Goal: Transaction & Acquisition: Download file/media

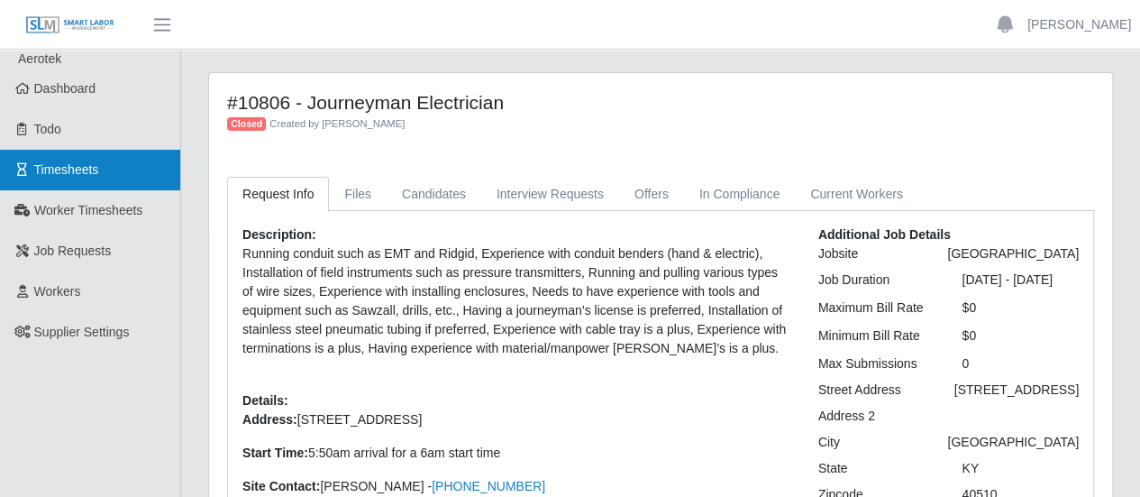
click at [131, 165] on link "Timesheets" at bounding box center [90, 170] width 180 height 41
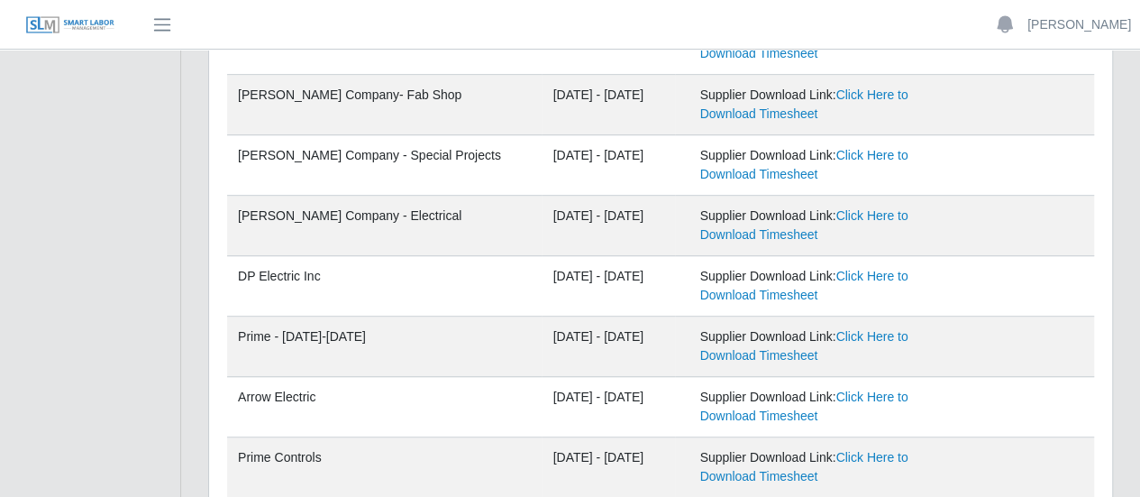
scroll to position [625, 0]
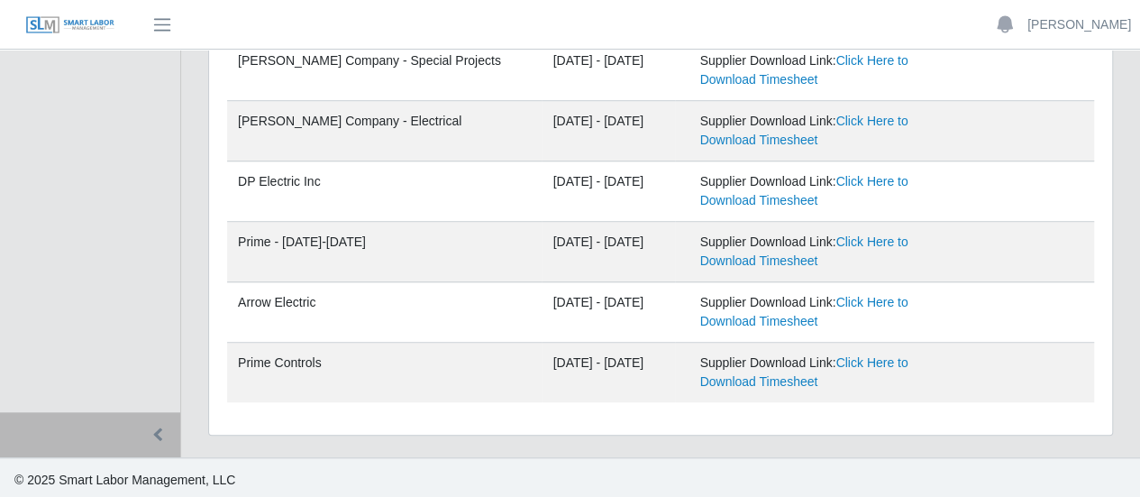
click at [263, 282] on td "Arrow Electric" at bounding box center [384, 312] width 314 height 60
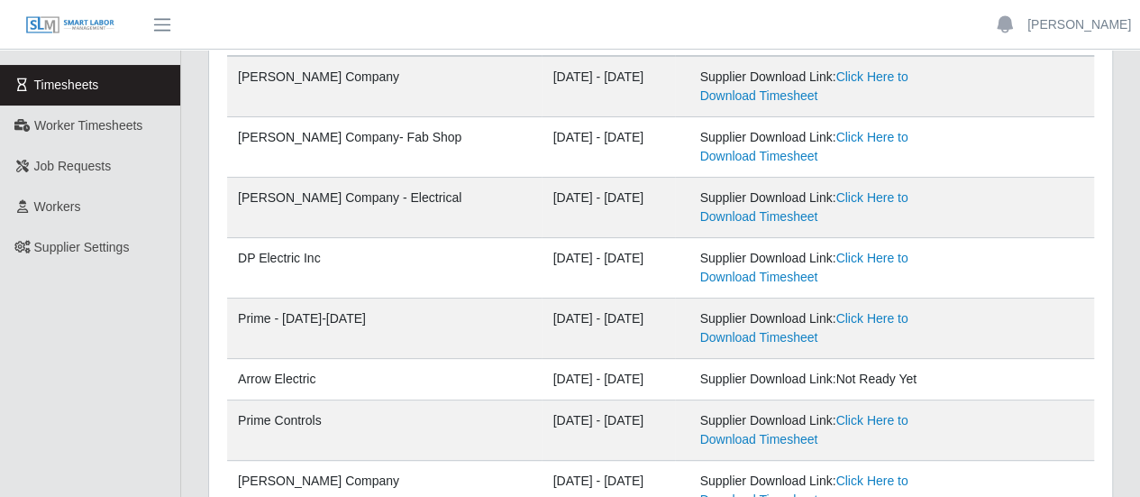
scroll to position [0, 0]
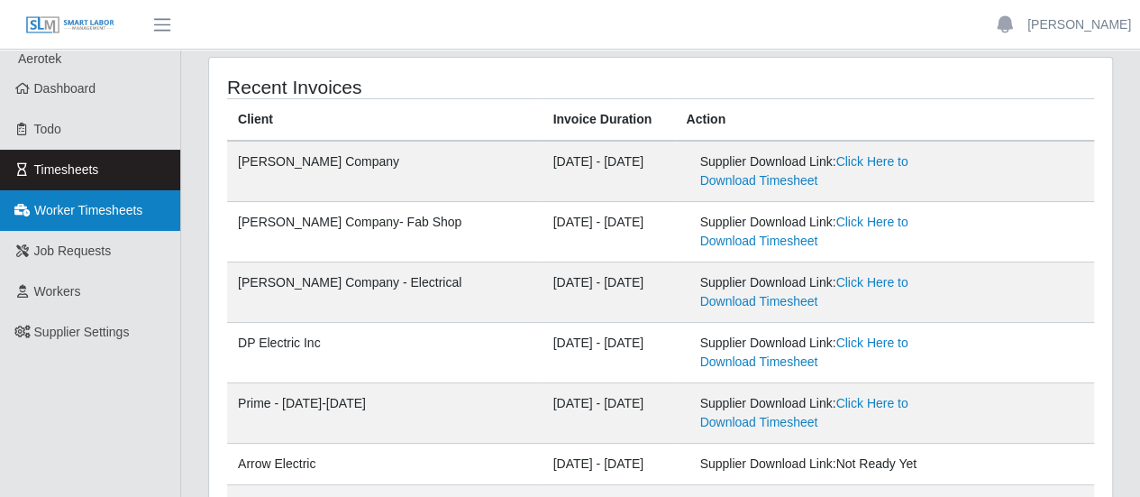
click at [110, 208] on span "Worker Timesheets" at bounding box center [88, 210] width 108 height 14
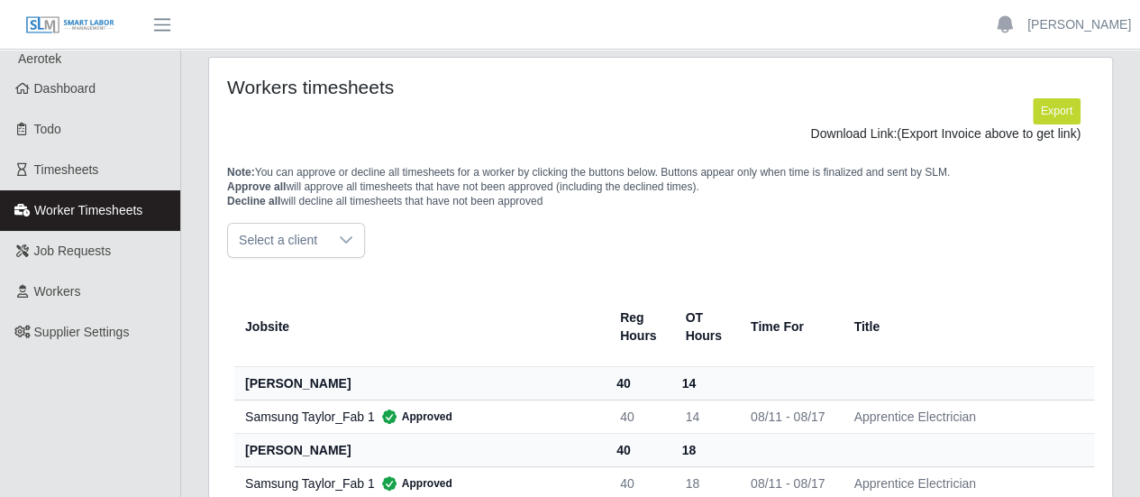
scroll to position [90, 0]
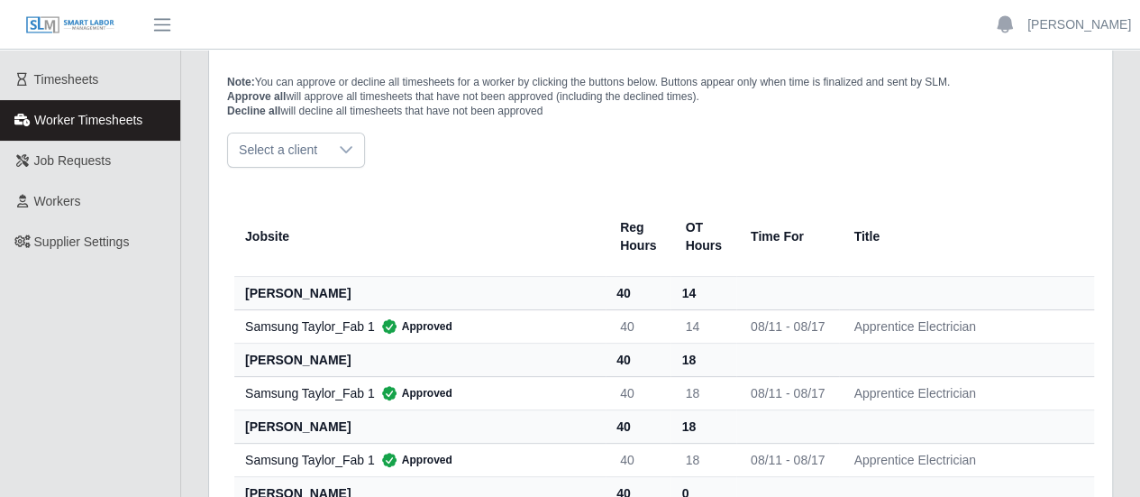
click at [317, 146] on span "Select a client" at bounding box center [278, 149] width 100 height 33
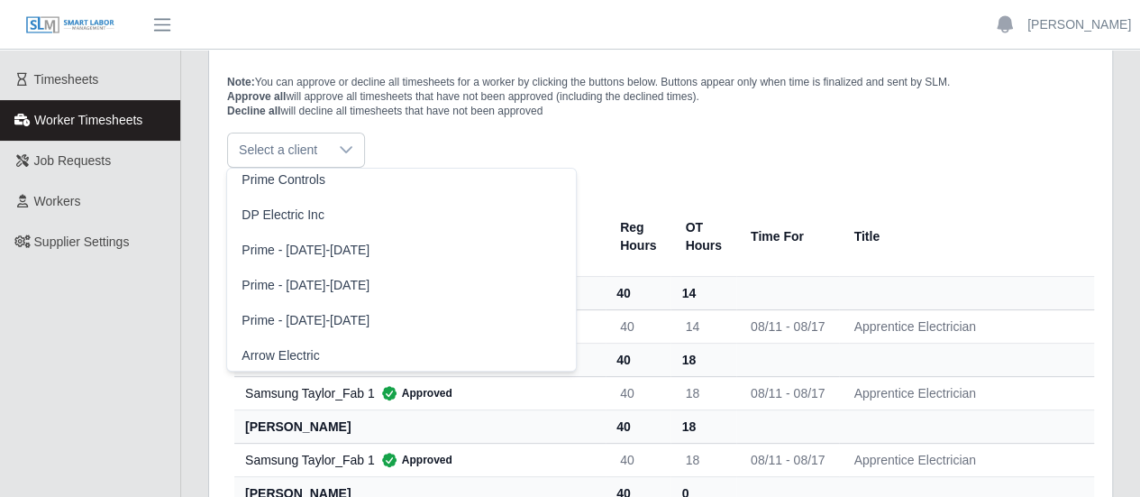
scroll to position [451, 0]
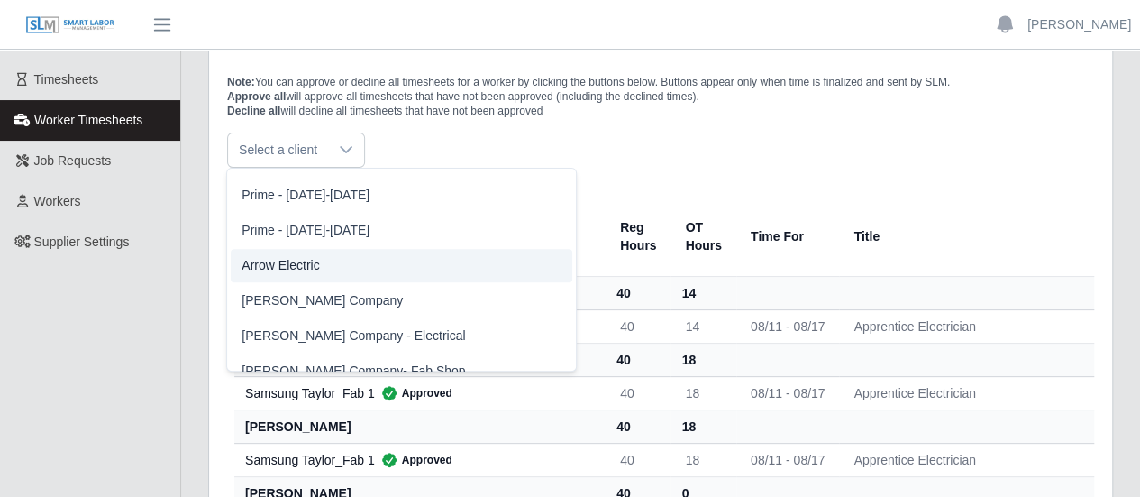
click at [308, 264] on ul "Watson Electrical Watson Electrical - Winston-Salem-26 Watson Electric - Raleig…" at bounding box center [401, 72] width 348 height 708
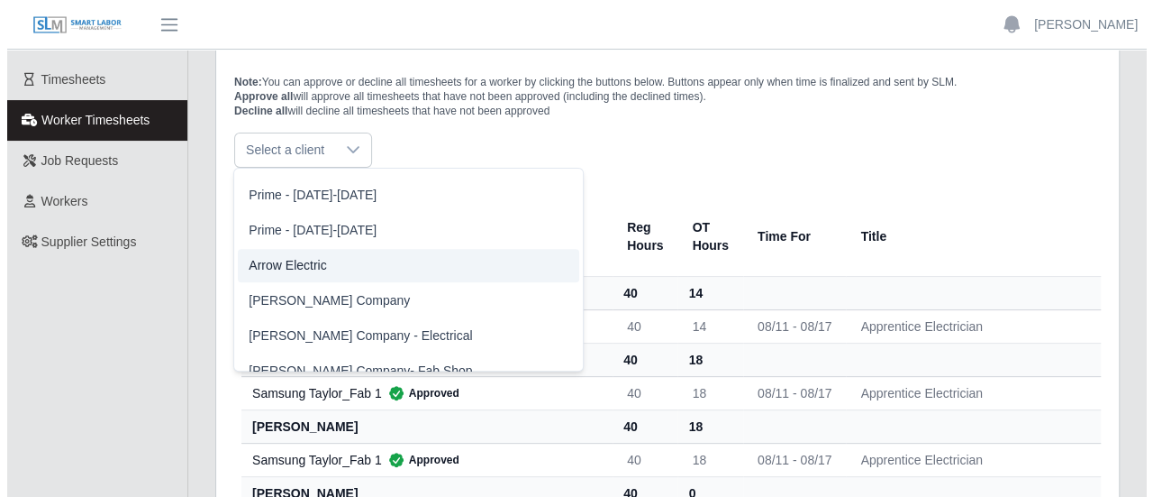
scroll to position [0, 0]
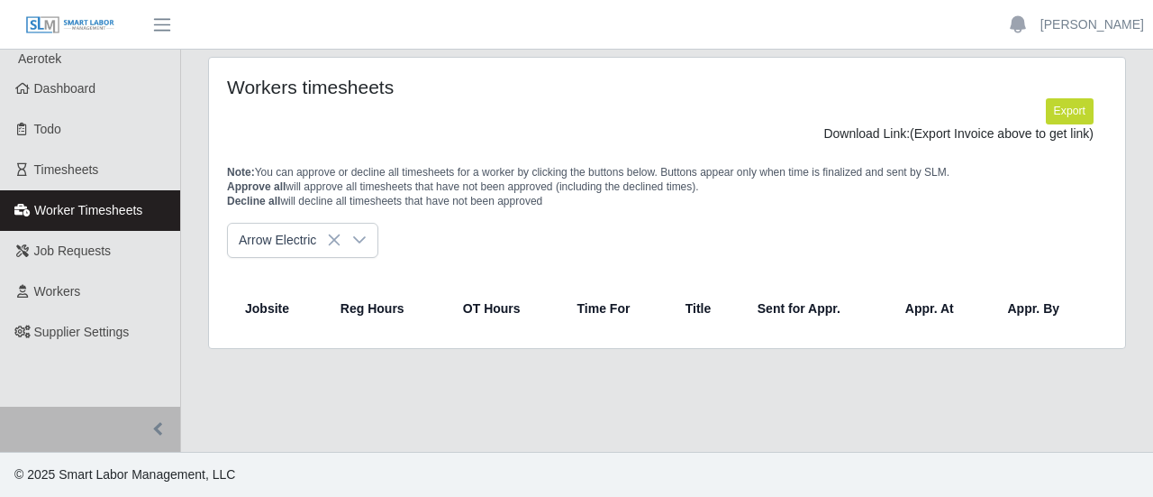
click at [575, 236] on div "Arrow Electric" at bounding box center [667, 240] width 880 height 35
click at [416, 254] on div "Arrow Electric" at bounding box center [667, 240] width 880 height 35
click at [1075, 114] on button "Export" at bounding box center [1070, 110] width 48 height 25
click at [961, 141] on link "https://sm-slm-prod.s3.amazonaws.com/documents/supplier/66/Supplier%20Worker%20…" at bounding box center [1027, 133] width 133 height 14
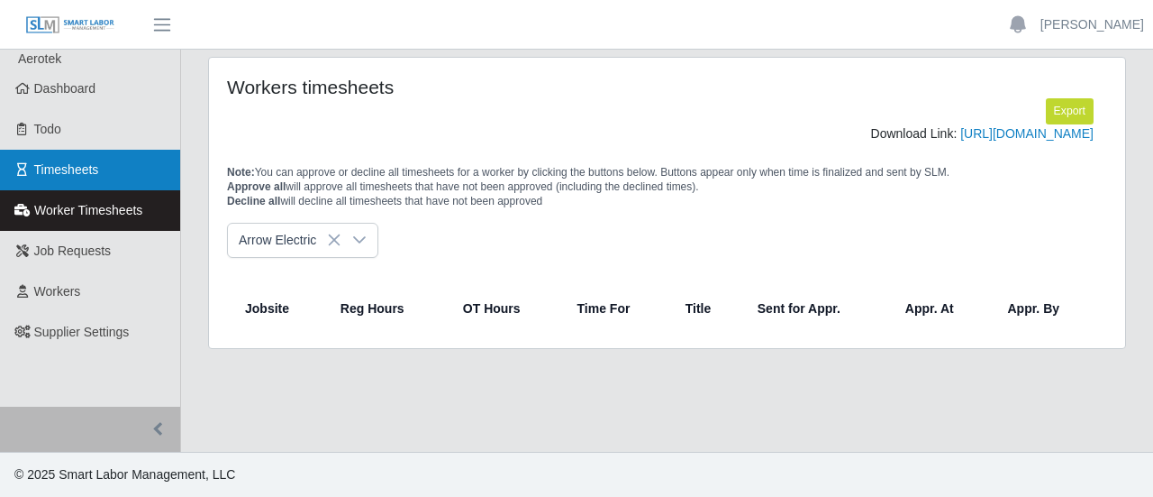
click at [68, 165] on span "Timesheets" at bounding box center [66, 169] width 65 height 14
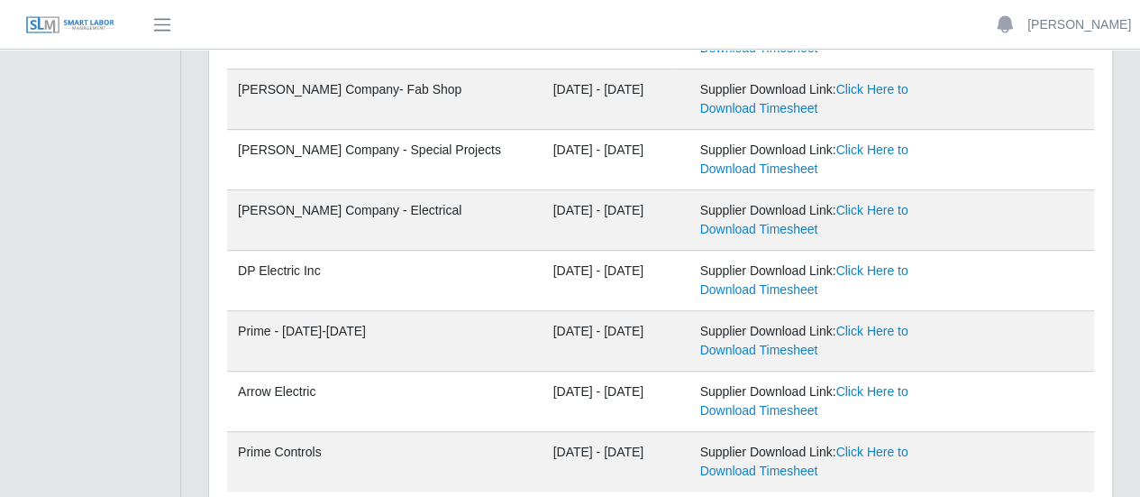
scroll to position [625, 0]
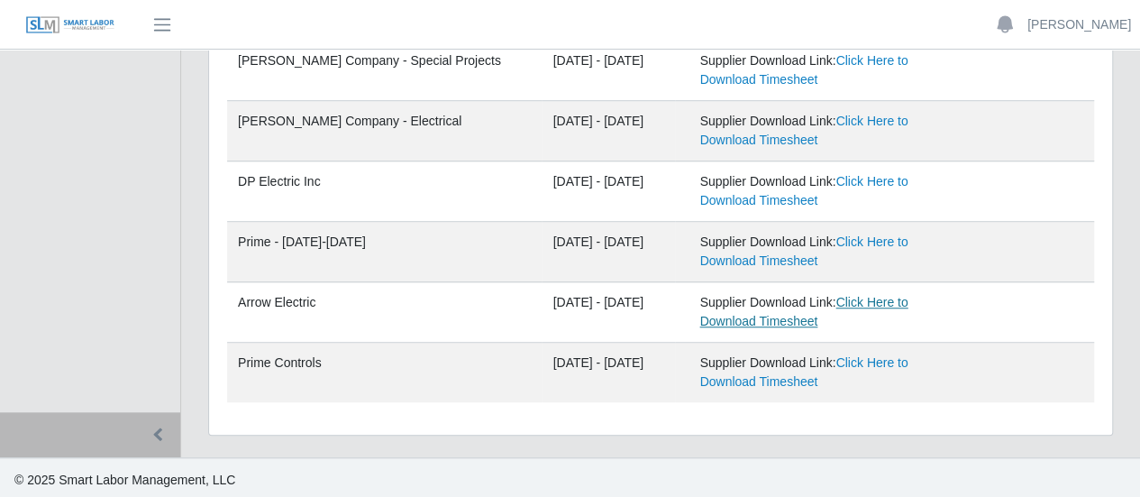
click at [723, 314] on link "Click Here to Download Timesheet" at bounding box center [803, 311] width 208 height 33
